Goal: Transaction & Acquisition: Purchase product/service

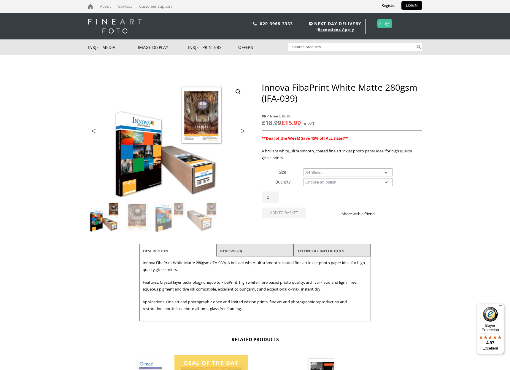
select select "a4-sheet"
select select "25-sheets"
select select "a4-sheet"
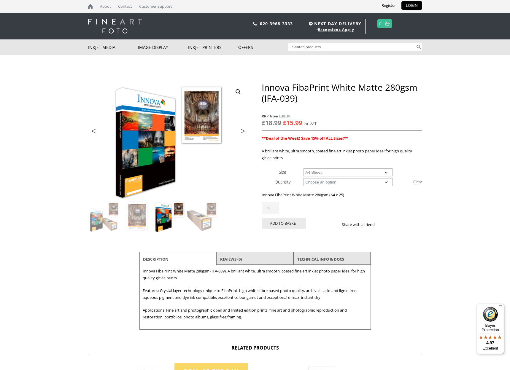
type input "2"
click at [273, 206] on input "2" at bounding box center [270, 208] width 17 height 12
click at [288, 224] on button "Add to basket" at bounding box center [284, 223] width 44 height 10
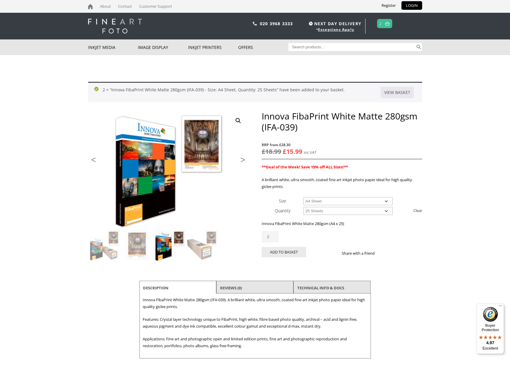
scroll to position [1, 0]
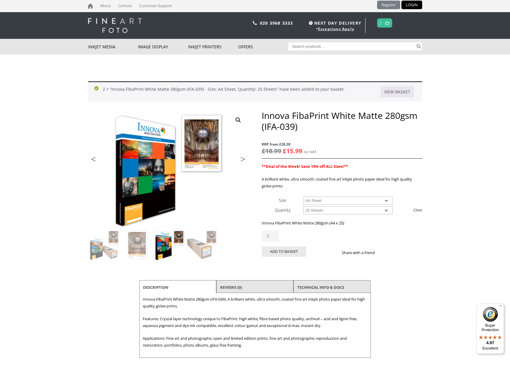
click at [389, 6] on link "Register" at bounding box center [388, 5] width 23 height 9
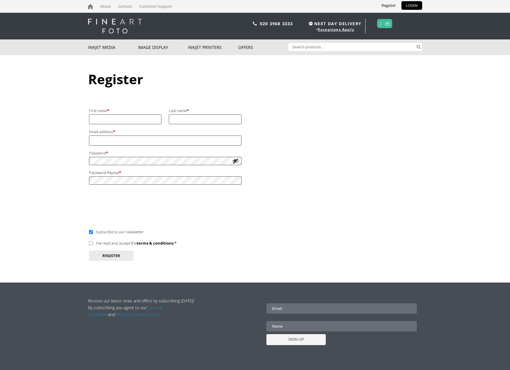
click at [134, 120] on input "First name *" at bounding box center [125, 119] width 73 height 10
click at [154, 118] on input "First name *" at bounding box center [125, 119] width 73 height 10
type input "Stuart"
type input "Luff"
type input "stuart@stuartluff.co.uk"
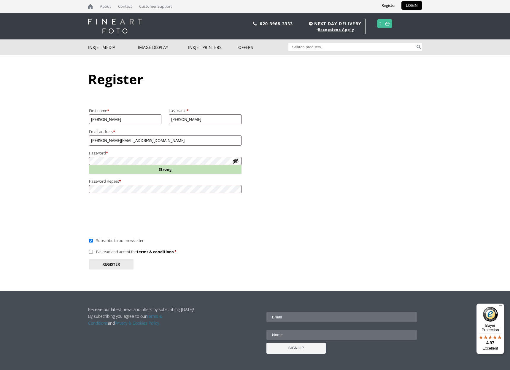
click at [90, 239] on input "Subscribe to our newsletter" at bounding box center [91, 241] width 4 height 4
checkbox input "false"
click at [91, 250] on input "I’ve read and accept the terms & conditions *" at bounding box center [91, 252] width 4 height 4
checkbox input "true"
click at [112, 264] on button "Register" at bounding box center [111, 264] width 44 height 10
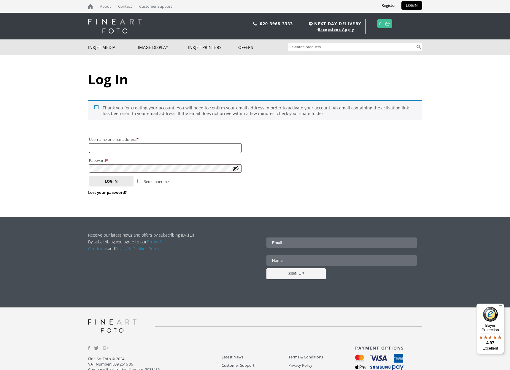
type input "stuart@stuartluff.co.uk"
click at [111, 180] on button "Log in" at bounding box center [111, 181] width 44 height 10
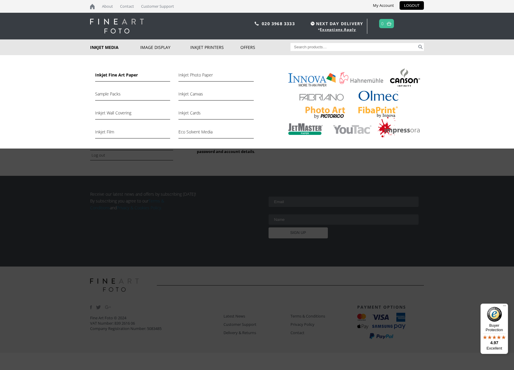
click at [124, 74] on link "Inkjet Fine Art Paper" at bounding box center [132, 76] width 75 height 10
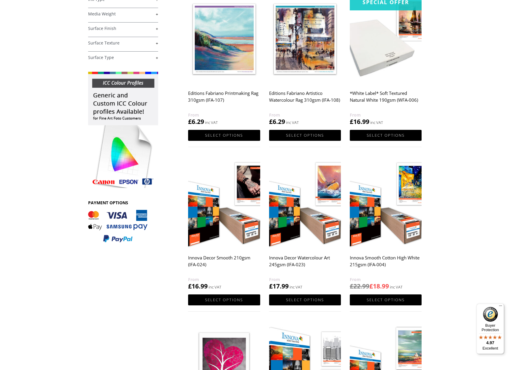
scroll to position [136, 0]
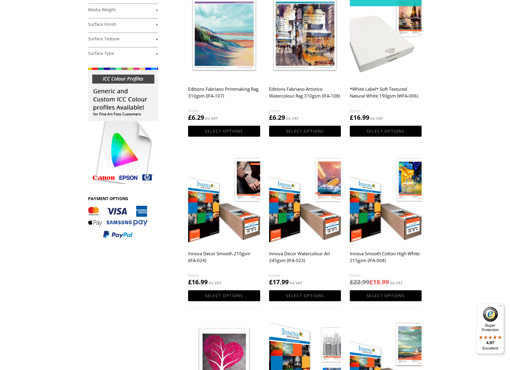
click at [379, 204] on img at bounding box center [386, 200] width 72 height 90
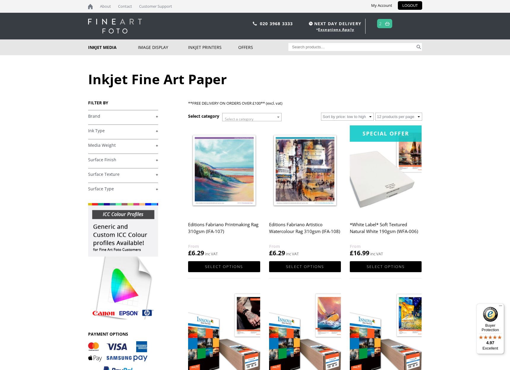
scroll to position [39, 0]
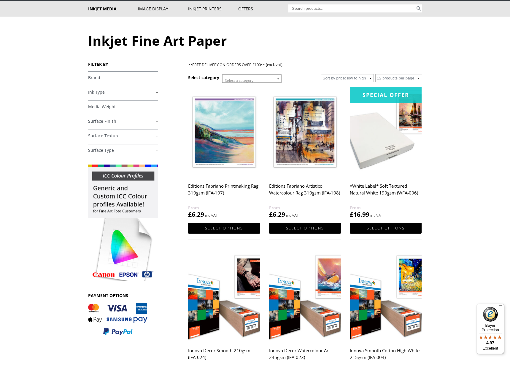
click at [98, 78] on link "+" at bounding box center [123, 78] width 70 height 6
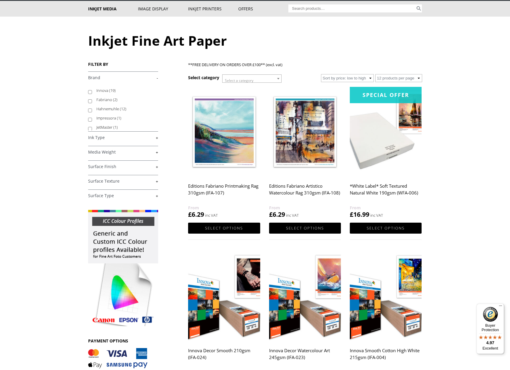
scroll to position [0, 0]
click at [101, 90] on label "Innova (19)" at bounding box center [124, 90] width 56 height 9
click at [92, 90] on input "Innova (19)" at bounding box center [90, 92] width 4 height 4
checkbox input "true"
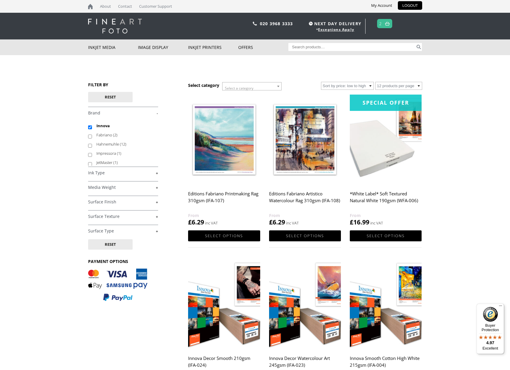
click at [255, 89] on span "Select a category" at bounding box center [251, 88] width 59 height 12
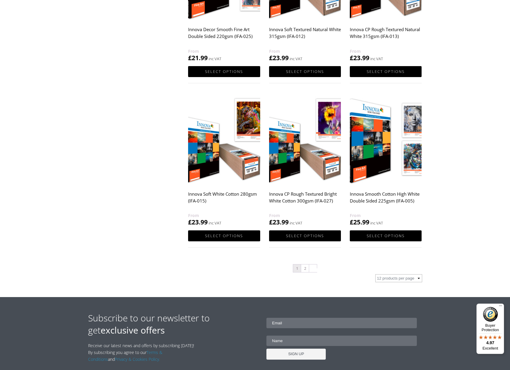
scroll to position [514, 0]
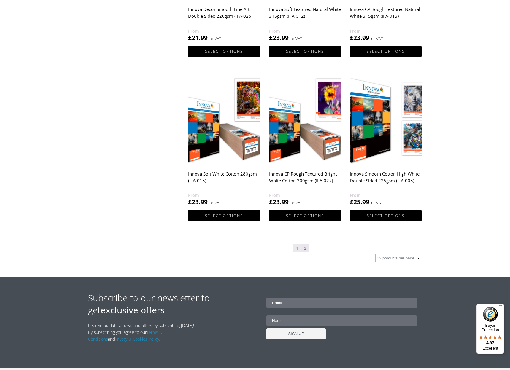
click at [305, 249] on link "2" at bounding box center [305, 248] width 8 height 8
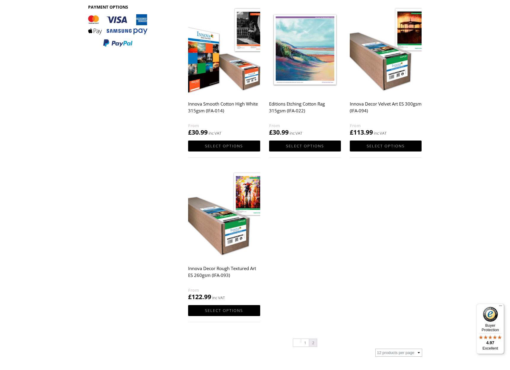
scroll to position [255, 0]
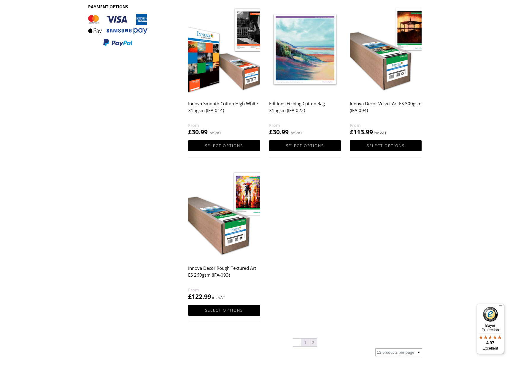
click at [304, 342] on link "1" at bounding box center [305, 343] width 8 height 8
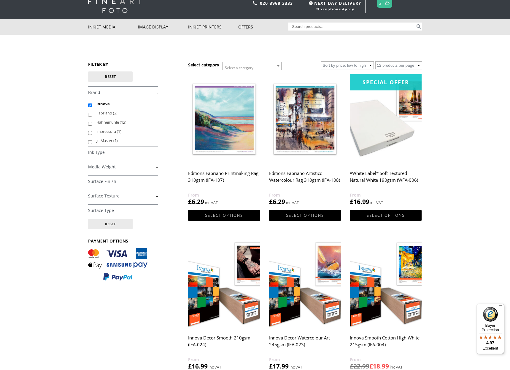
scroll to position [6, 0]
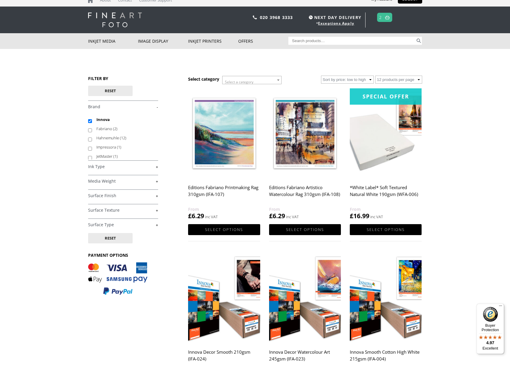
click at [100, 166] on link "+" at bounding box center [123, 167] width 70 height 6
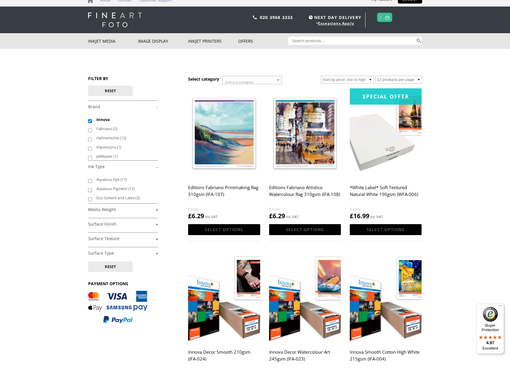
click at [106, 208] on link "+" at bounding box center [123, 210] width 70 height 6
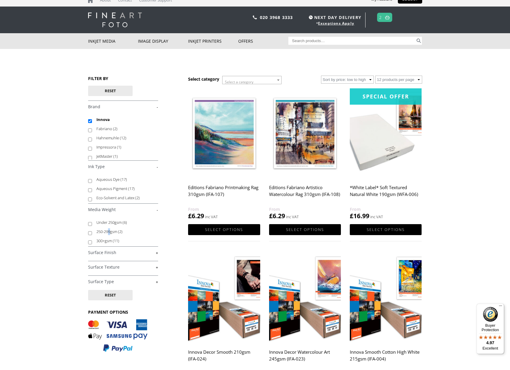
click at [109, 231] on label "250-299gsm (2)" at bounding box center [124, 231] width 56 height 9
click at [92, 231] on input "250-299gsm (2)" at bounding box center [90, 233] width 4 height 4
checkbox input "true"
click at [97, 252] on link "+" at bounding box center [123, 253] width 70 height 6
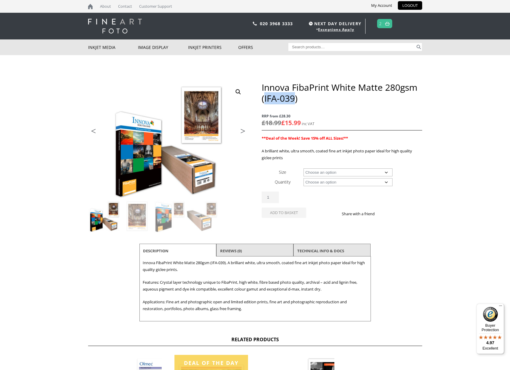
drag, startPoint x: 265, startPoint y: 98, endPoint x: 294, endPoint y: 98, distance: 29.7
click at [294, 98] on h1 "Innova FibaPrint White Matte 280gsm (IFA-039)" at bounding box center [342, 93] width 160 height 22
copy h1 "IFA-039"
click at [39, 90] on body "NEXT DAY DELIVERY * Exceptions Apply About Contact Customer Support My Account …" at bounding box center [255, 185] width 510 height 370
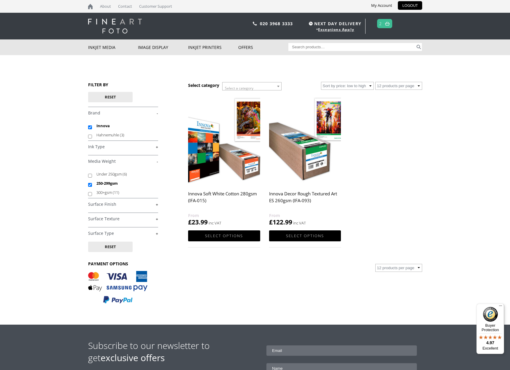
click at [99, 203] on link "+" at bounding box center [123, 205] width 70 height 6
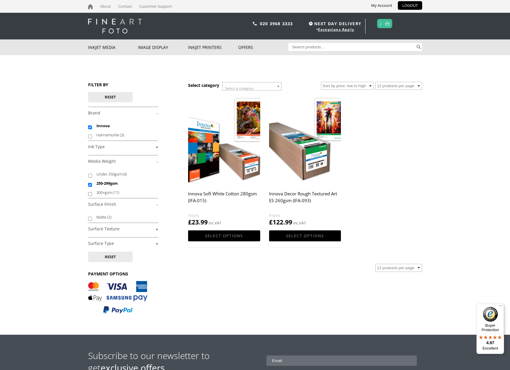
click at [90, 219] on input "Matte (2)" at bounding box center [90, 219] width 4 height 4
checkbox input "true"
click at [305, 45] on input "Search for:" at bounding box center [351, 47] width 127 height 8
paste input "IFA-039"
type input "IFA-039"
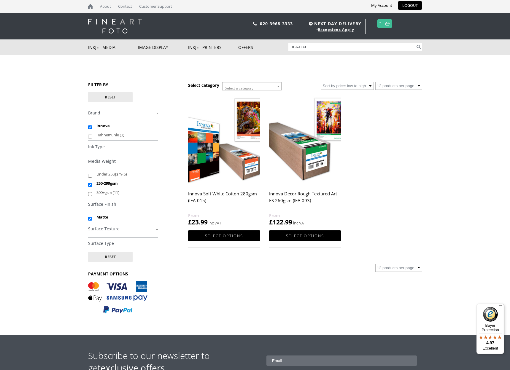
click at [418, 47] on button "Search" at bounding box center [418, 47] width 7 height 8
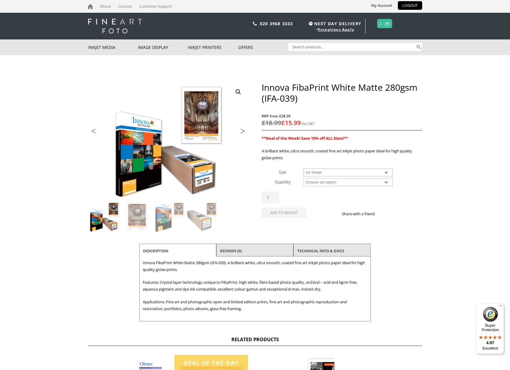
select select "a4-sheet"
select select "25-sheets"
select select "a4-sheet"
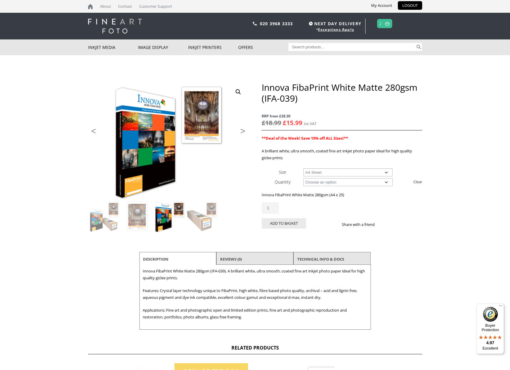
type input "2"
click at [273, 207] on input "2" at bounding box center [270, 208] width 17 height 12
click at [293, 222] on button "Add to basket" at bounding box center [284, 223] width 44 height 10
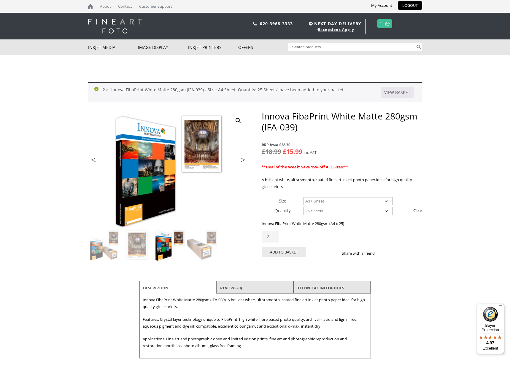
select select "a3-sheet-2"
type input "1"
click at [274, 238] on input "1" at bounding box center [270, 237] width 17 height 12
click at [297, 252] on button "Add to basket" at bounding box center [284, 252] width 44 height 10
click at [383, 23] on span "4" at bounding box center [384, 23] width 15 height 9
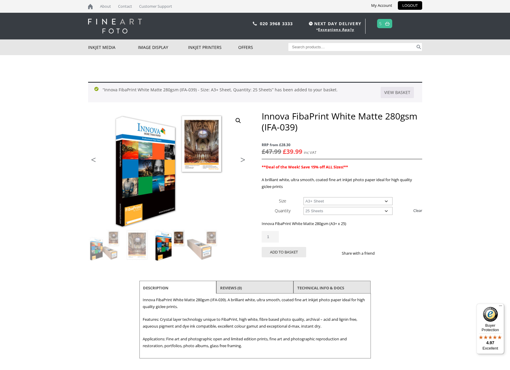
click at [388, 21] on link at bounding box center [386, 23] width 7 height 9
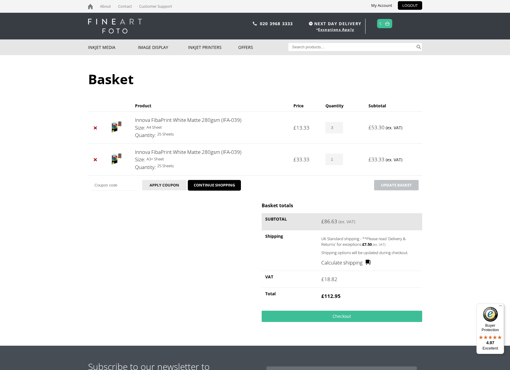
click at [337, 129] on input "3" at bounding box center [333, 128] width 17 height 12
type input "2"
click at [337, 129] on input "2" at bounding box center [333, 128] width 17 height 12
click at [408, 186] on button "Update basket" at bounding box center [396, 185] width 44 height 10
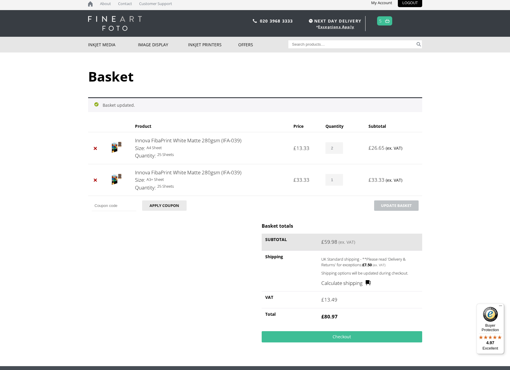
scroll to position [174, 0]
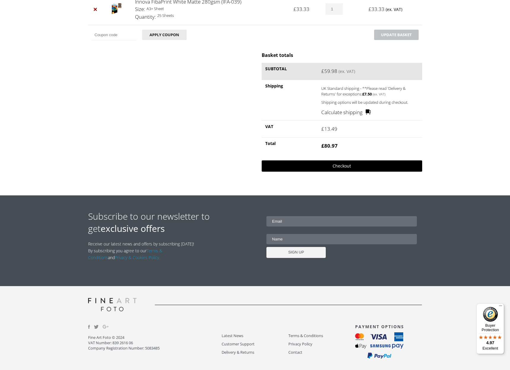
click at [347, 165] on link "Checkout" at bounding box center [342, 165] width 160 height 11
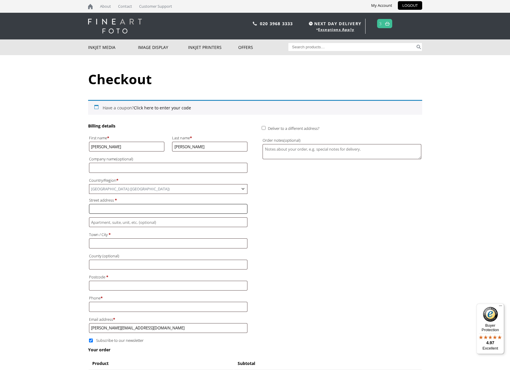
click at [241, 209] on input "Street address *" at bounding box center [168, 209] width 158 height 10
click at [241, 206] on input "Street address *" at bounding box center [168, 209] width 158 height 10
type input "[STREET_ADDRESS]"
type input "[GEOGRAPHIC_DATA]"
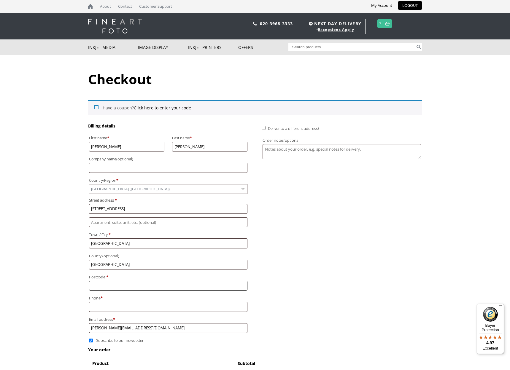
type input "S2 2BQ"
click at [96, 302] on input "1142499322" at bounding box center [168, 307] width 158 height 10
type input "07711279903"
click at [50, 285] on body "NEXT DAY DELIVERY * Exceptions Apply About Contact Customer Support My Account …" at bounding box center [255, 185] width 510 height 370
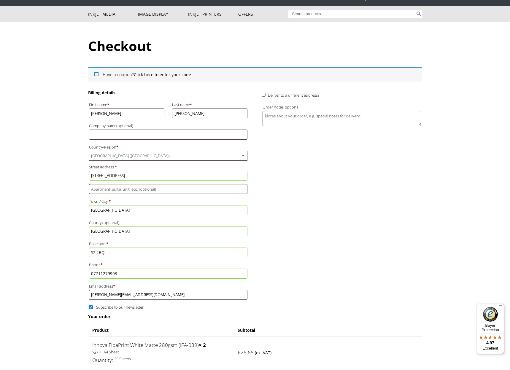
scroll to position [39, 0]
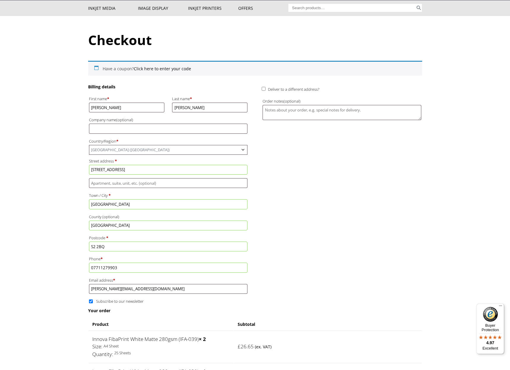
click at [106, 299] on span "Subscribe to our newsletter" at bounding box center [119, 301] width 47 height 5
click at [93, 300] on input "Subscribe to our newsletter" at bounding box center [91, 302] width 4 height 4
checkbox input "false"
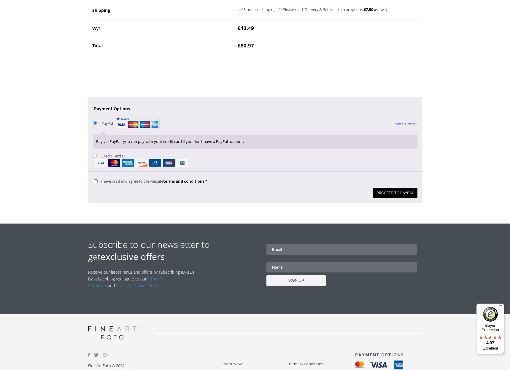
scroll to position [450, 0]
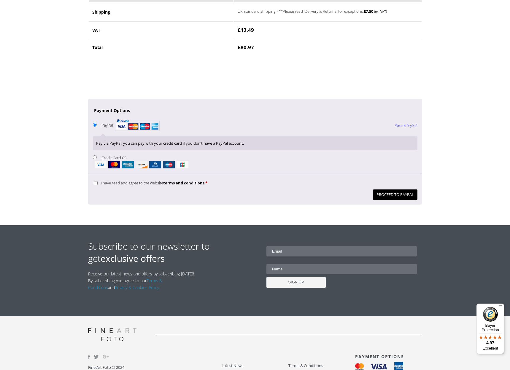
click at [94, 155] on input "Credit Card CS" at bounding box center [95, 157] width 4 height 4
radio input "true"
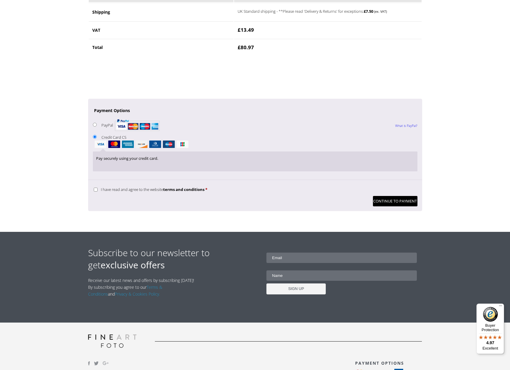
click at [95, 188] on input "I have read and agree to the website terms and conditions *" at bounding box center [96, 190] width 4 height 4
checkbox input "true"
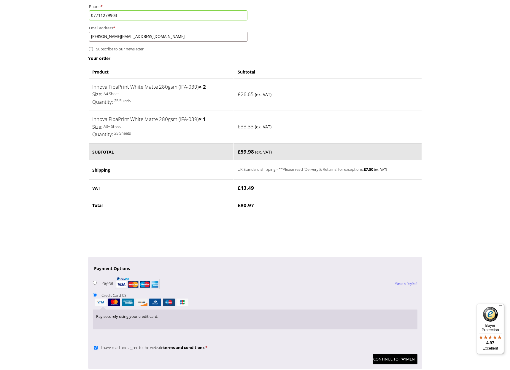
scroll to position [286, 0]
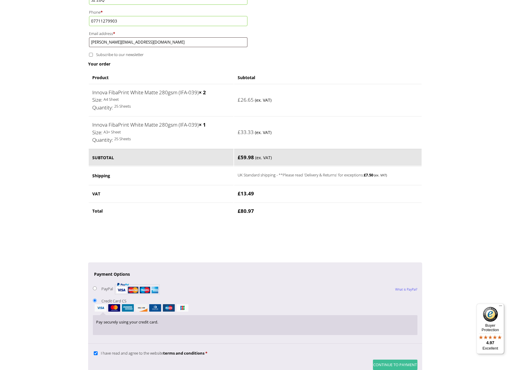
click at [389, 360] on button "Continue to Payment" at bounding box center [395, 365] width 44 height 10
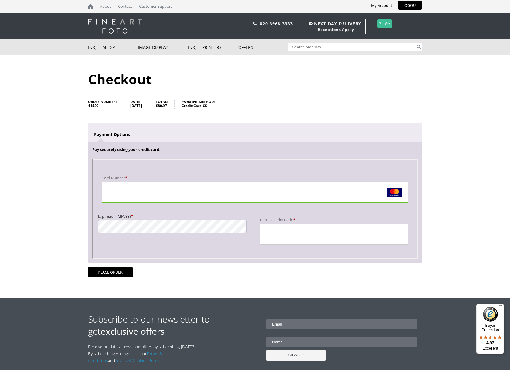
click at [132, 219] on label "Expiration (MM/YY) *" at bounding box center [172, 216] width 148 height 8
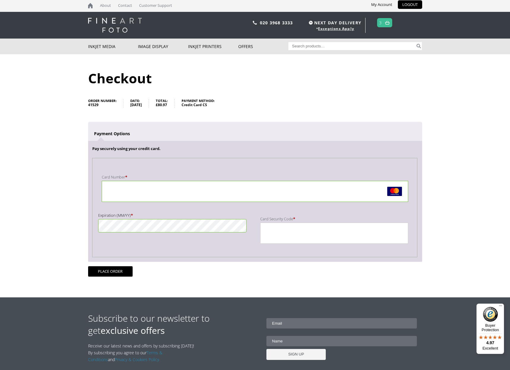
scroll to position [1, 0]
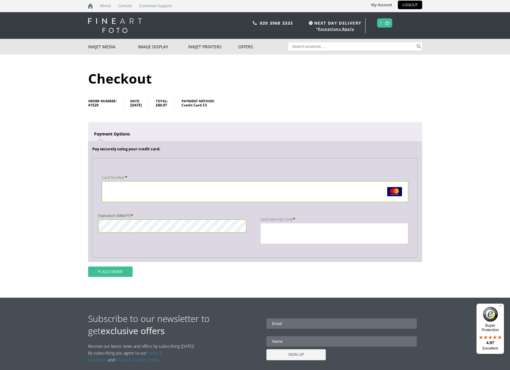
click at [106, 274] on button "Place order" at bounding box center [110, 272] width 44 height 10
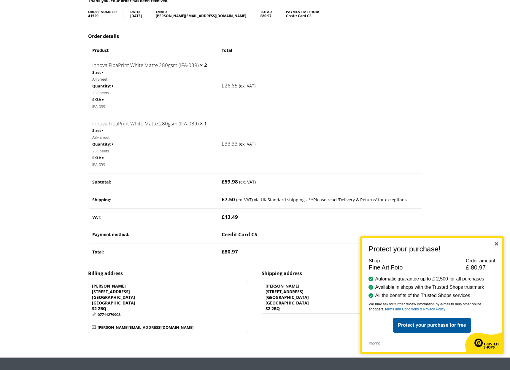
click at [42, 181] on body "NEXT DAY DELIVERY * Exceptions Apply About Contact Customer Support My Account …" at bounding box center [255, 82] width 510 height 370
